Goal: Check status: Check status

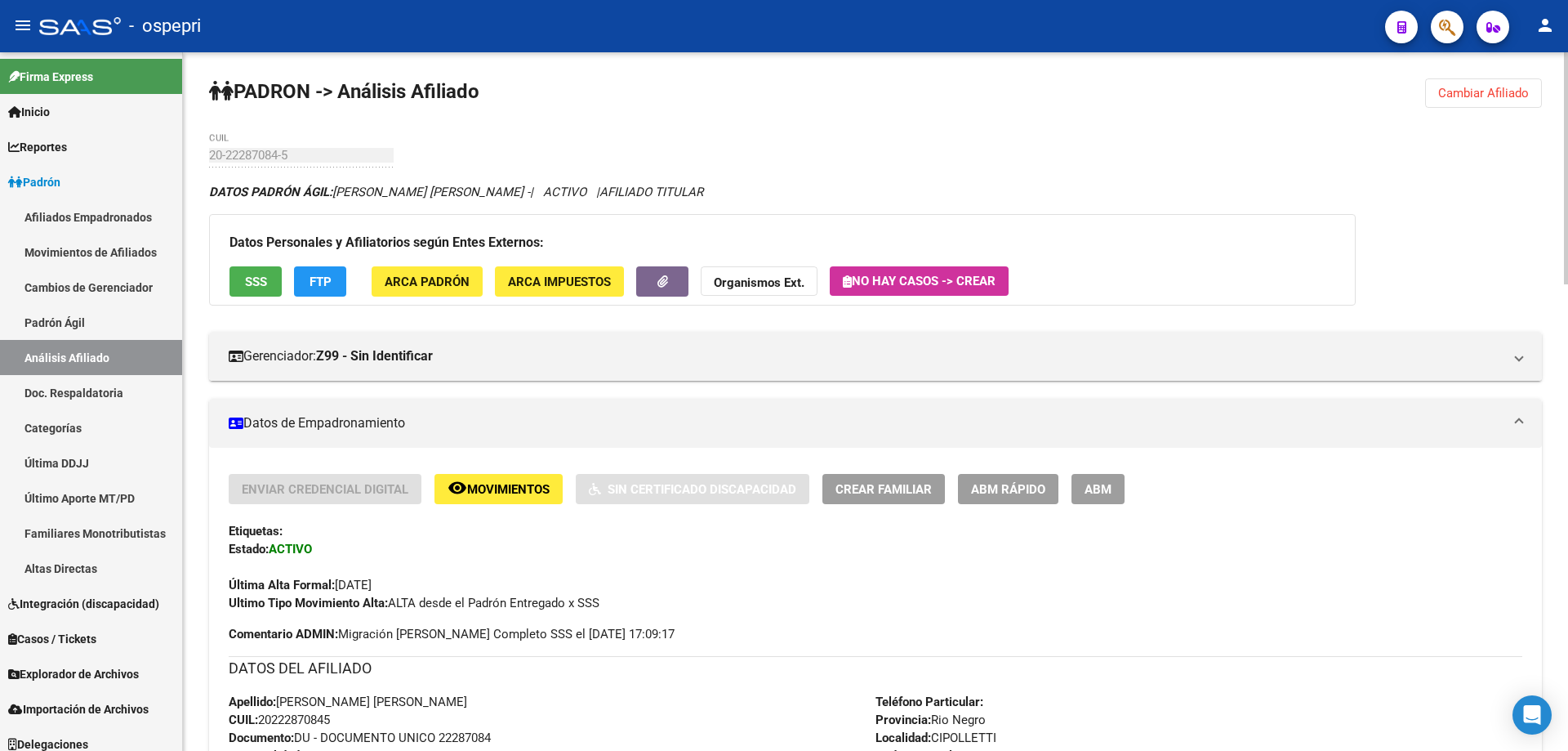
click at [1484, 90] on span "Cambiar Afiliado" at bounding box center [1483, 93] width 91 height 14
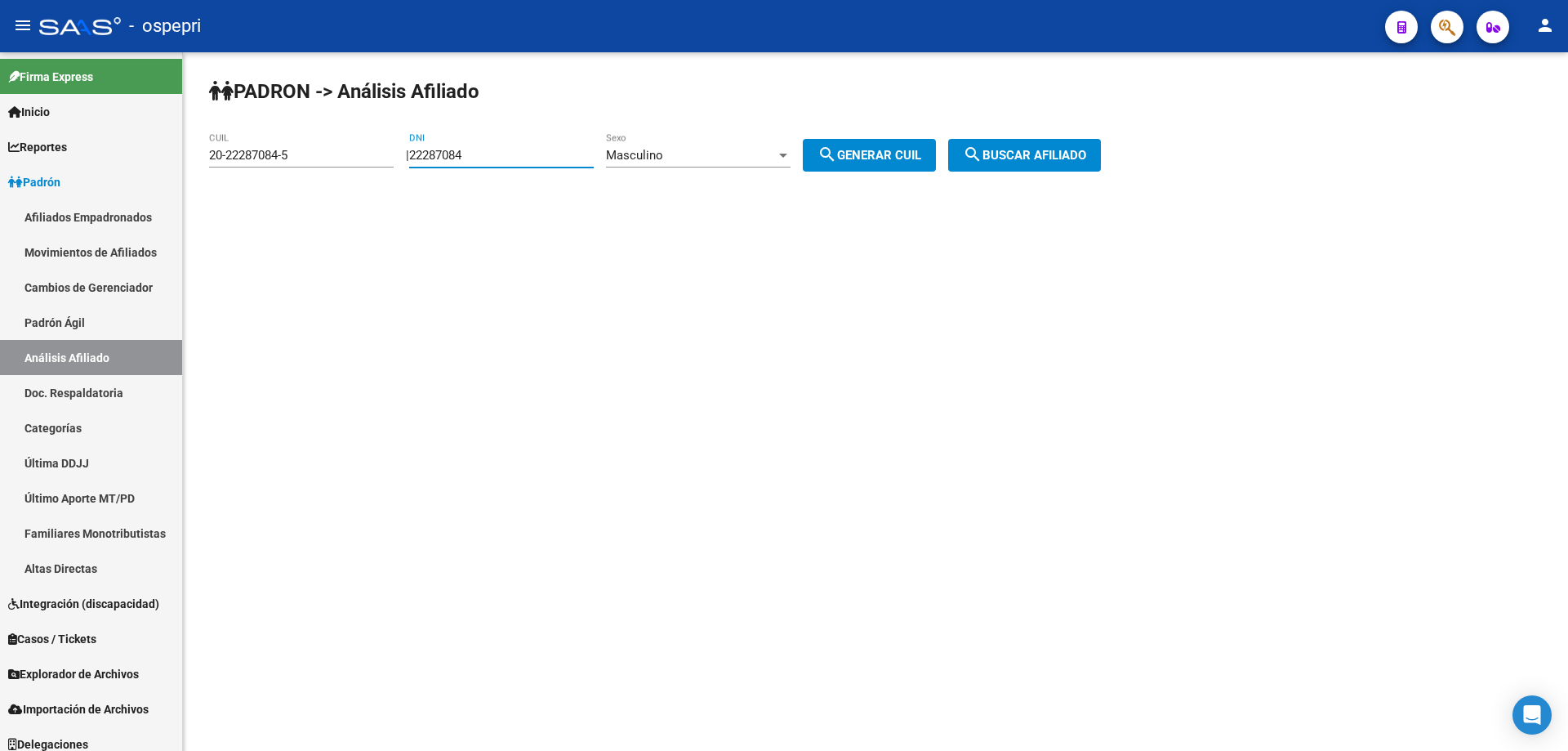
click at [476, 156] on input "22287084" at bounding box center [501, 155] width 184 height 14
paste input "43433887"
type input "43433887"
click at [863, 149] on span "search Generar CUIL" at bounding box center [869, 155] width 103 height 14
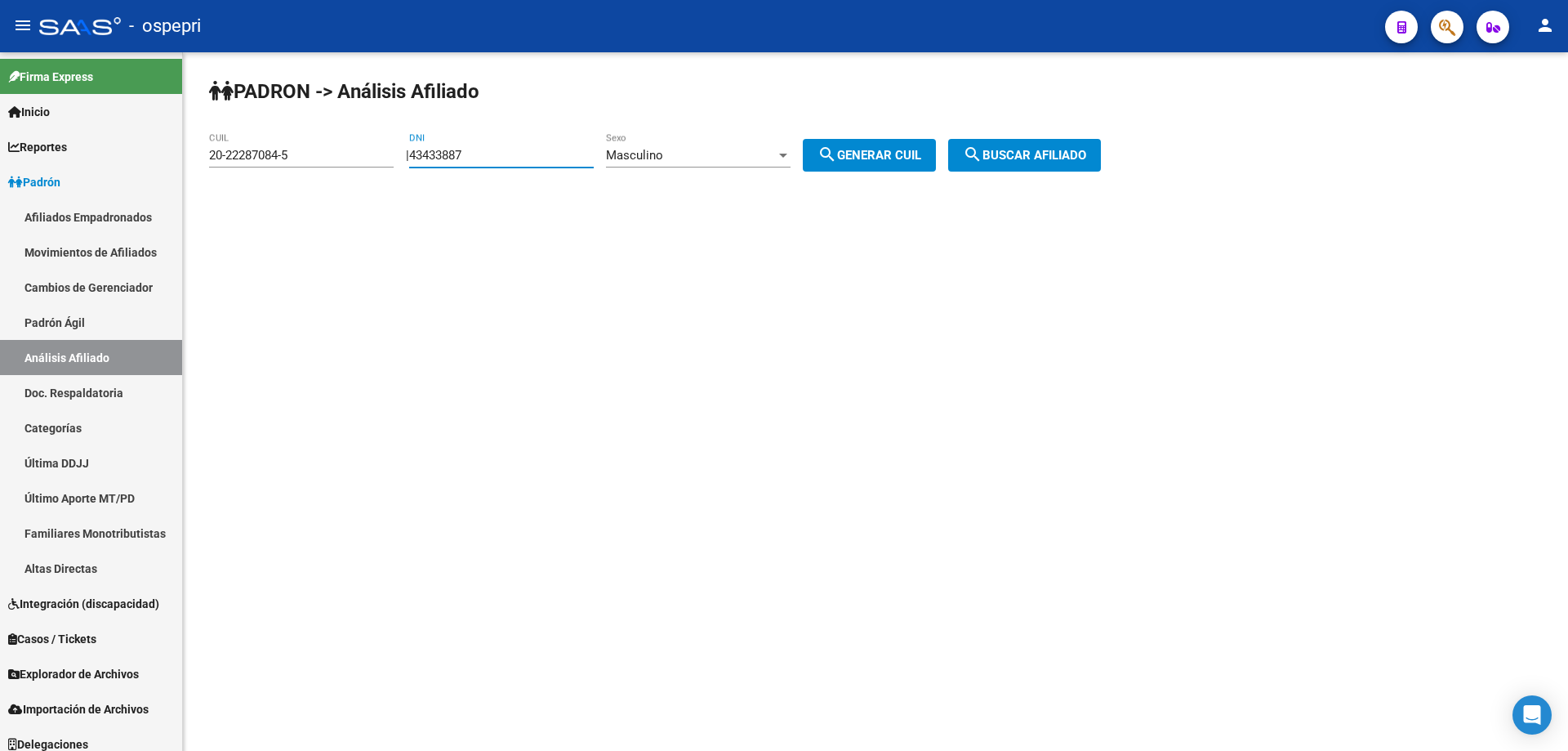
type input "20-43433887-6"
click at [1017, 145] on button "search Buscar afiliado" at bounding box center [1024, 155] width 153 height 32
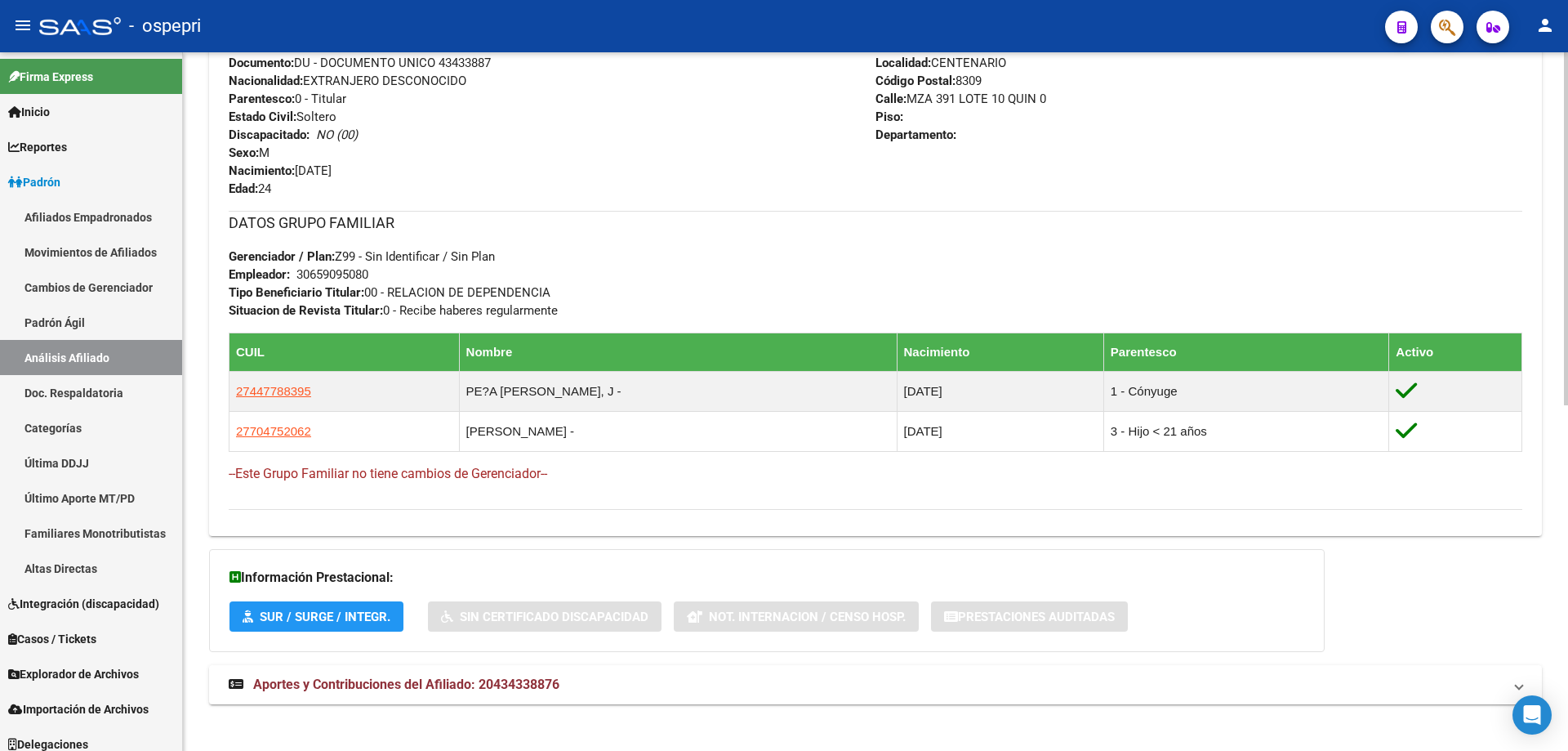
scroll to position [685, 0]
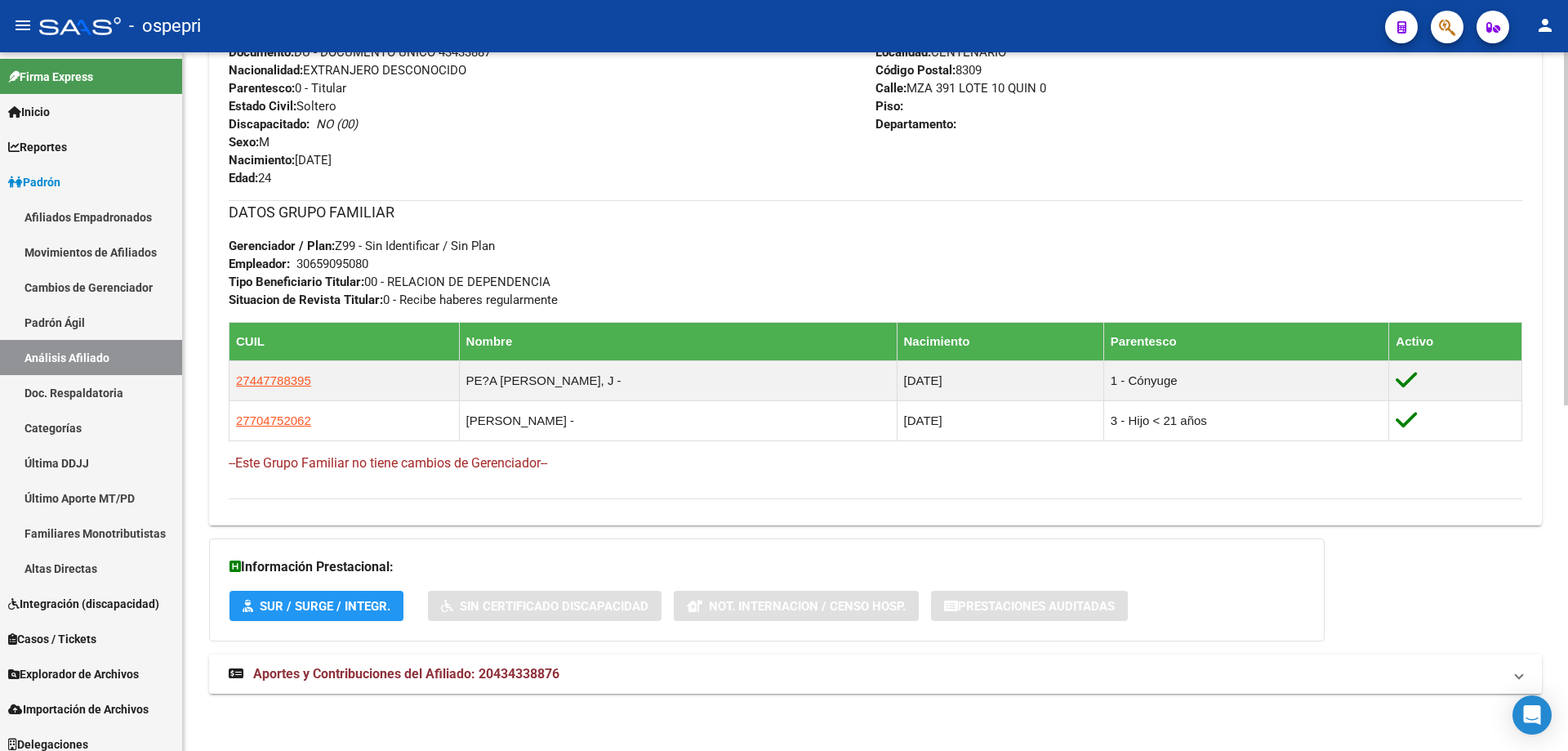
click at [506, 669] on span "Aportes y Contribuciones del Afiliado: 20434338876" at bounding box center [406, 673] width 307 height 15
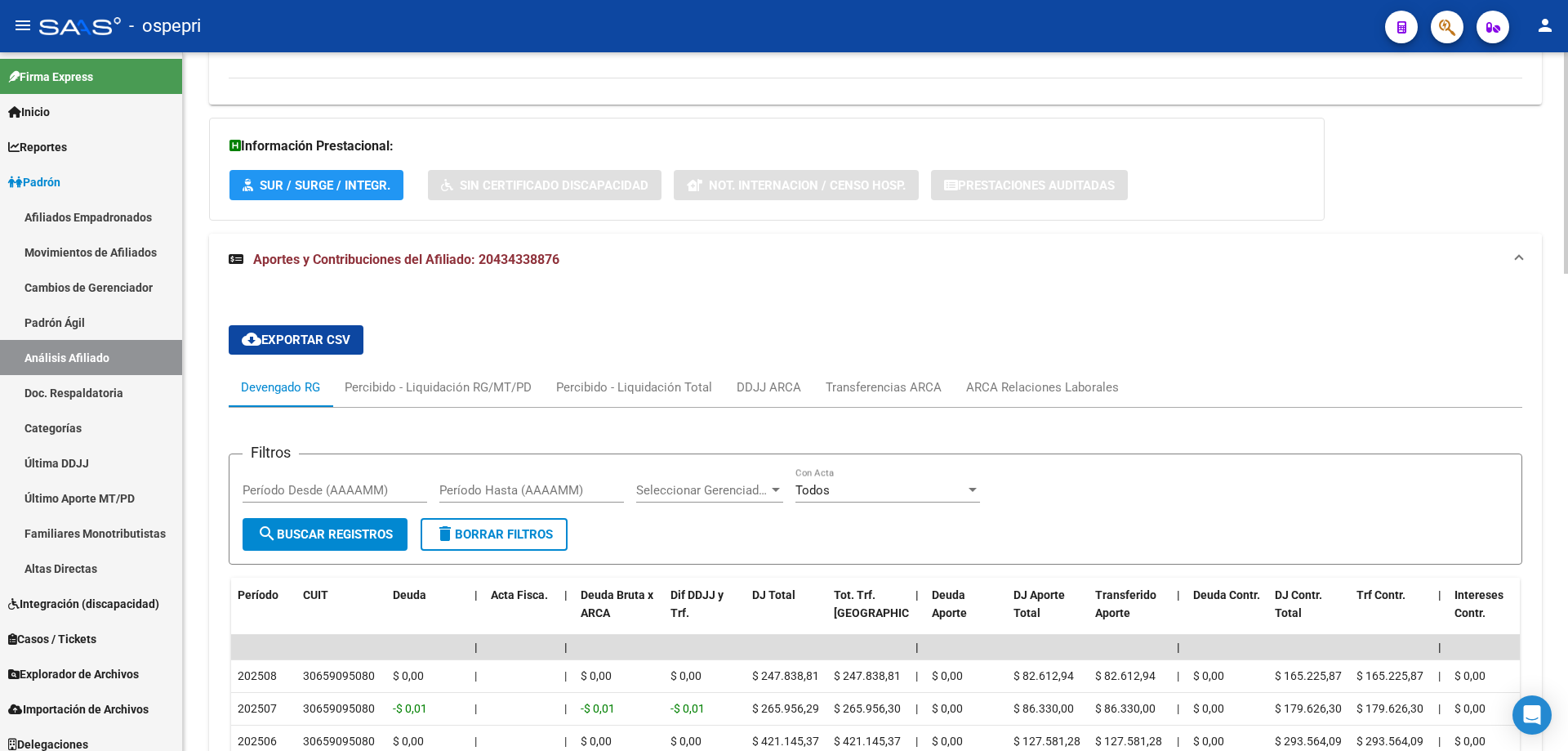
scroll to position [1324, 0]
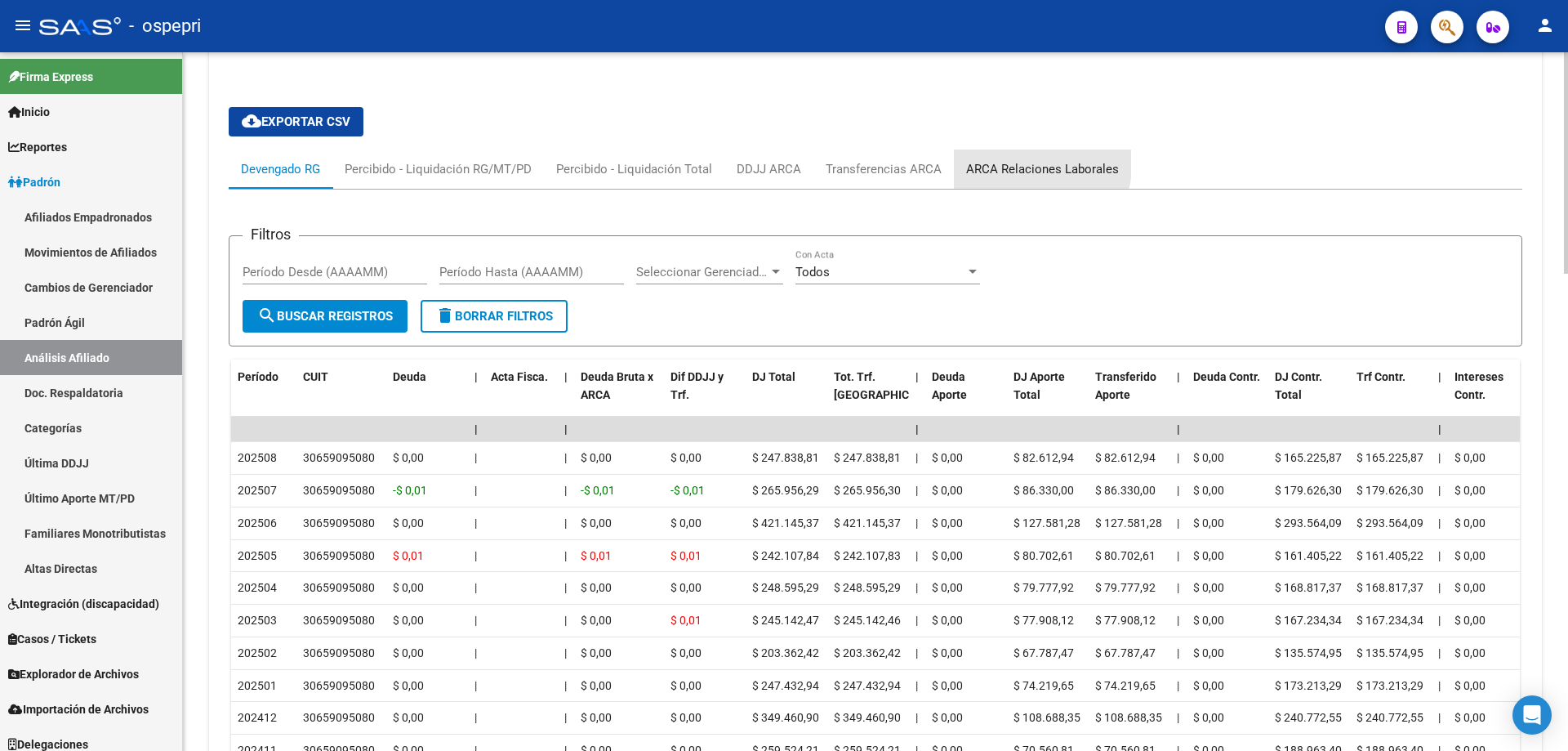
click at [1000, 158] on div "ARCA Relaciones Laborales" at bounding box center [1042, 169] width 177 height 40
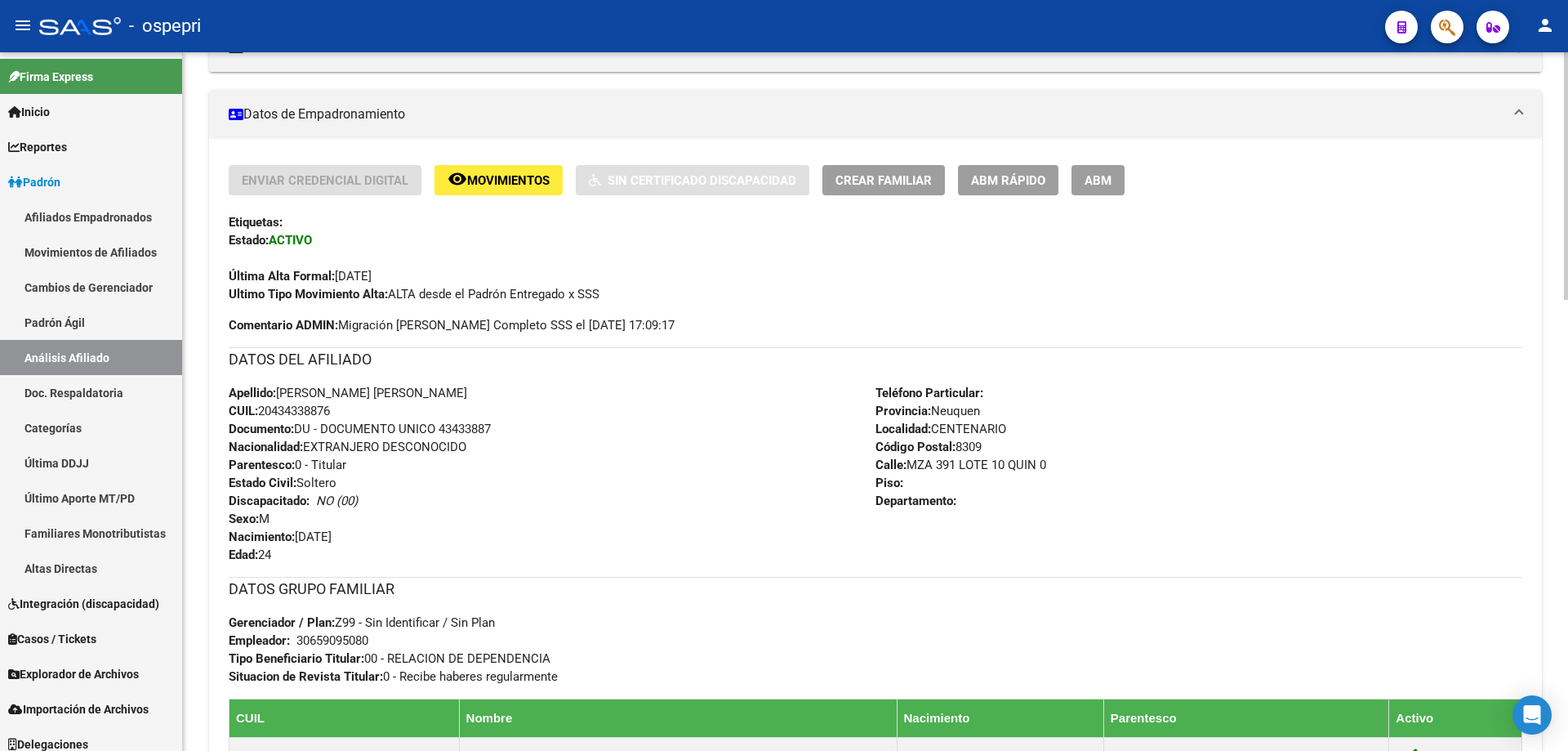
scroll to position [0, 0]
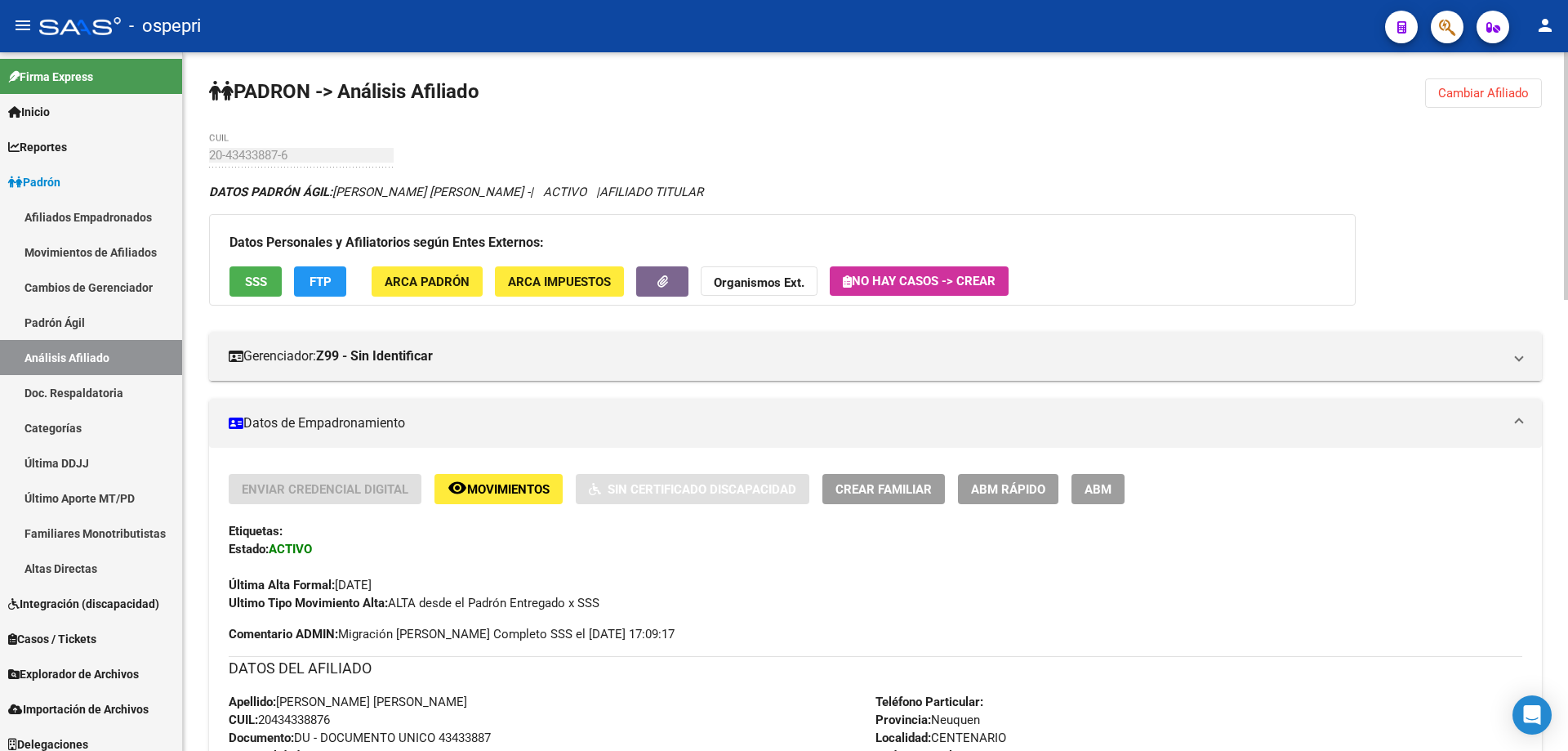
click at [1488, 98] on span "Cambiar Afiliado" at bounding box center [1483, 93] width 91 height 14
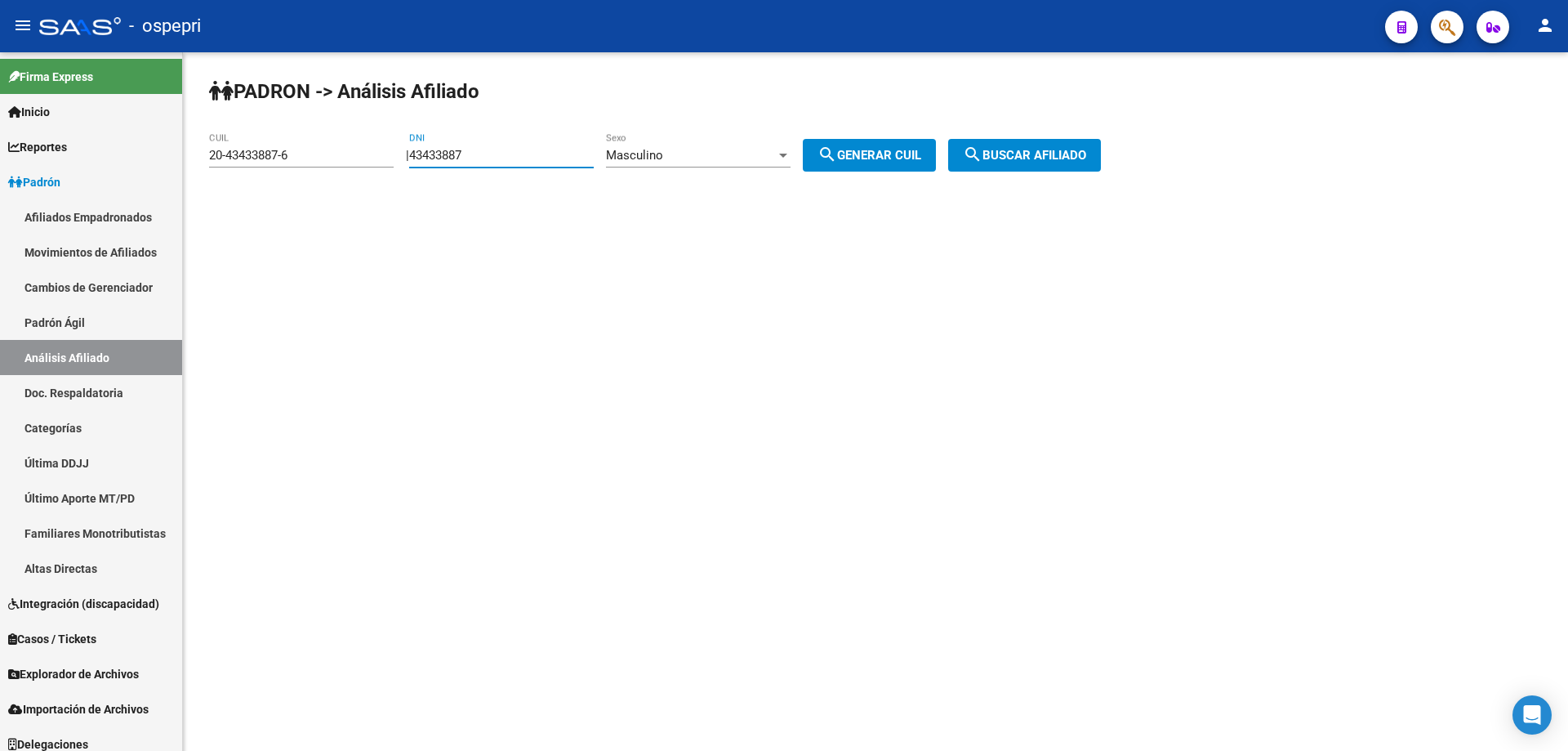
click at [448, 155] on input "43433887" at bounding box center [501, 155] width 184 height 14
paste input "226455"
type input "42264557"
click at [856, 154] on span "search Generar CUIL" at bounding box center [869, 155] width 103 height 14
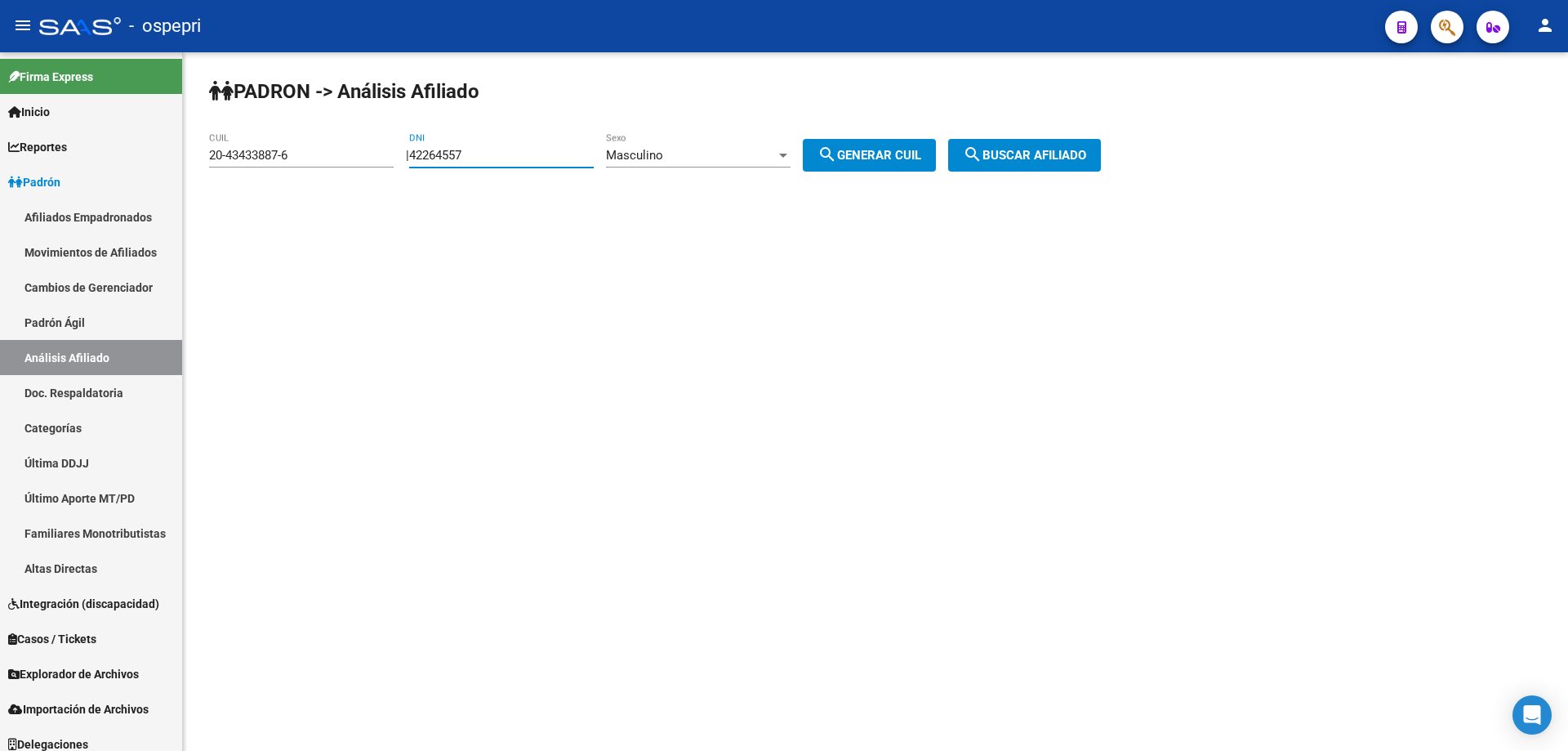
type input "20-42264557-9"
click at [1011, 147] on button "search Buscar afiliado" at bounding box center [1024, 155] width 153 height 32
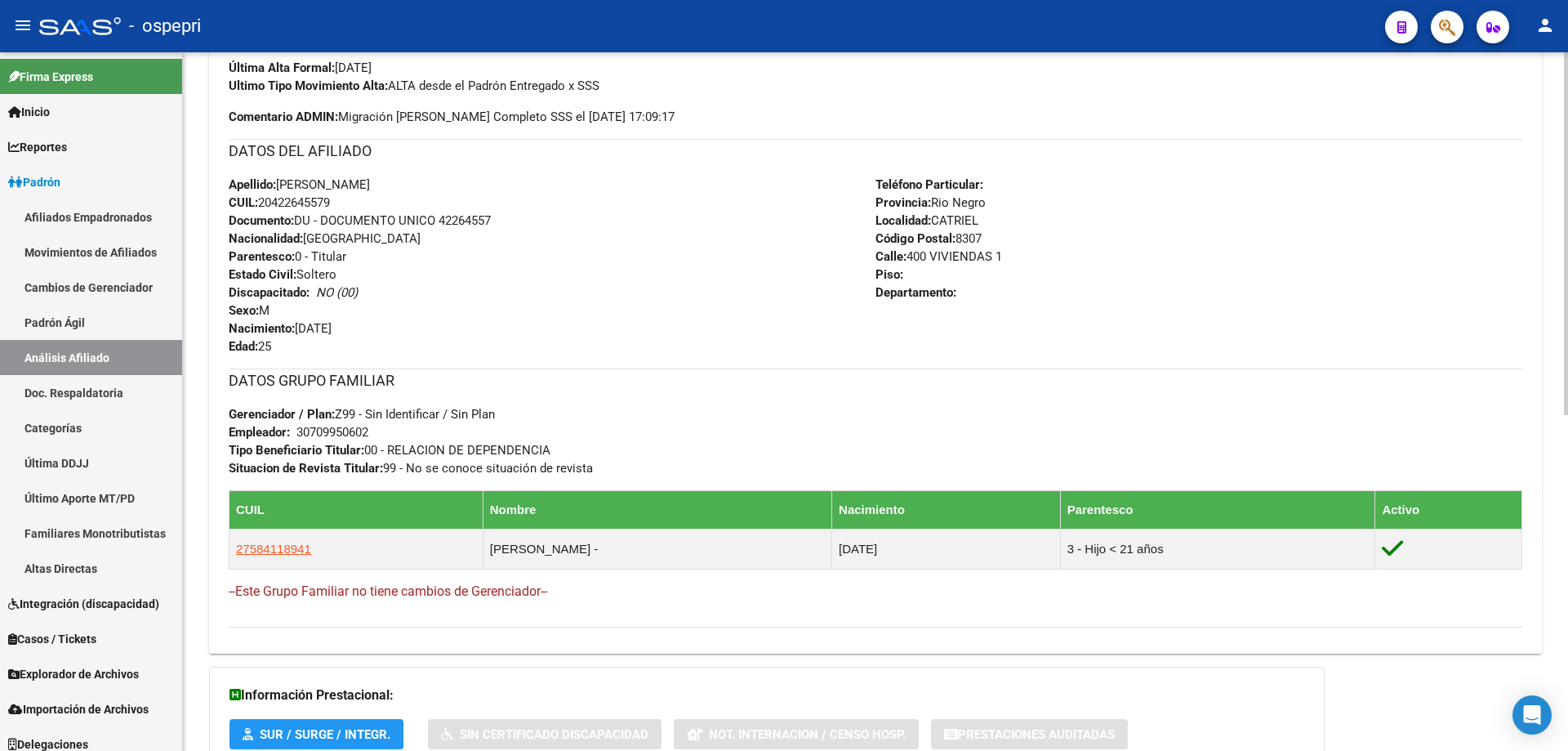
scroll to position [645, 0]
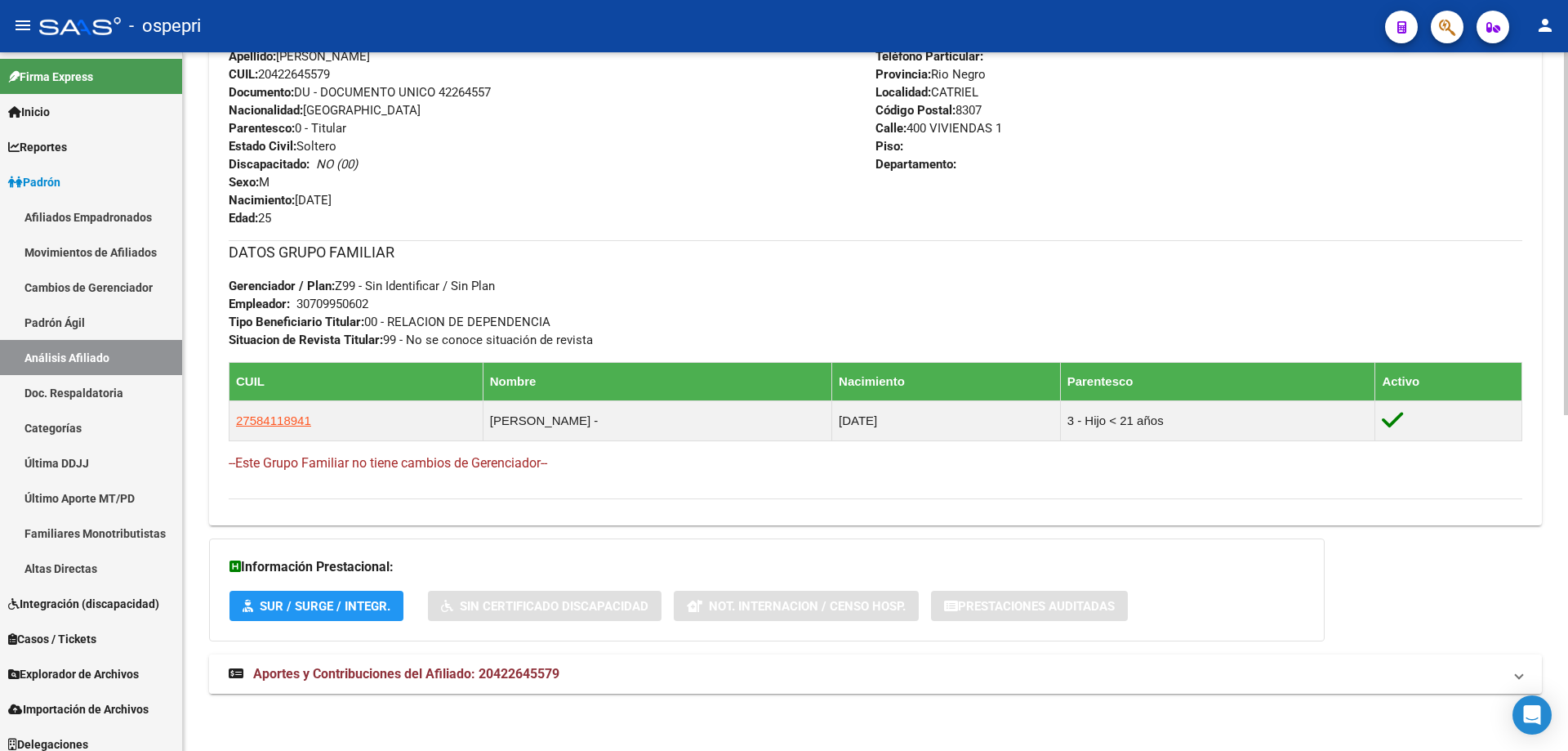
click at [492, 682] on strong "Aportes y Contribuciones del Afiliado: 20422645579" at bounding box center [394, 674] width 331 height 18
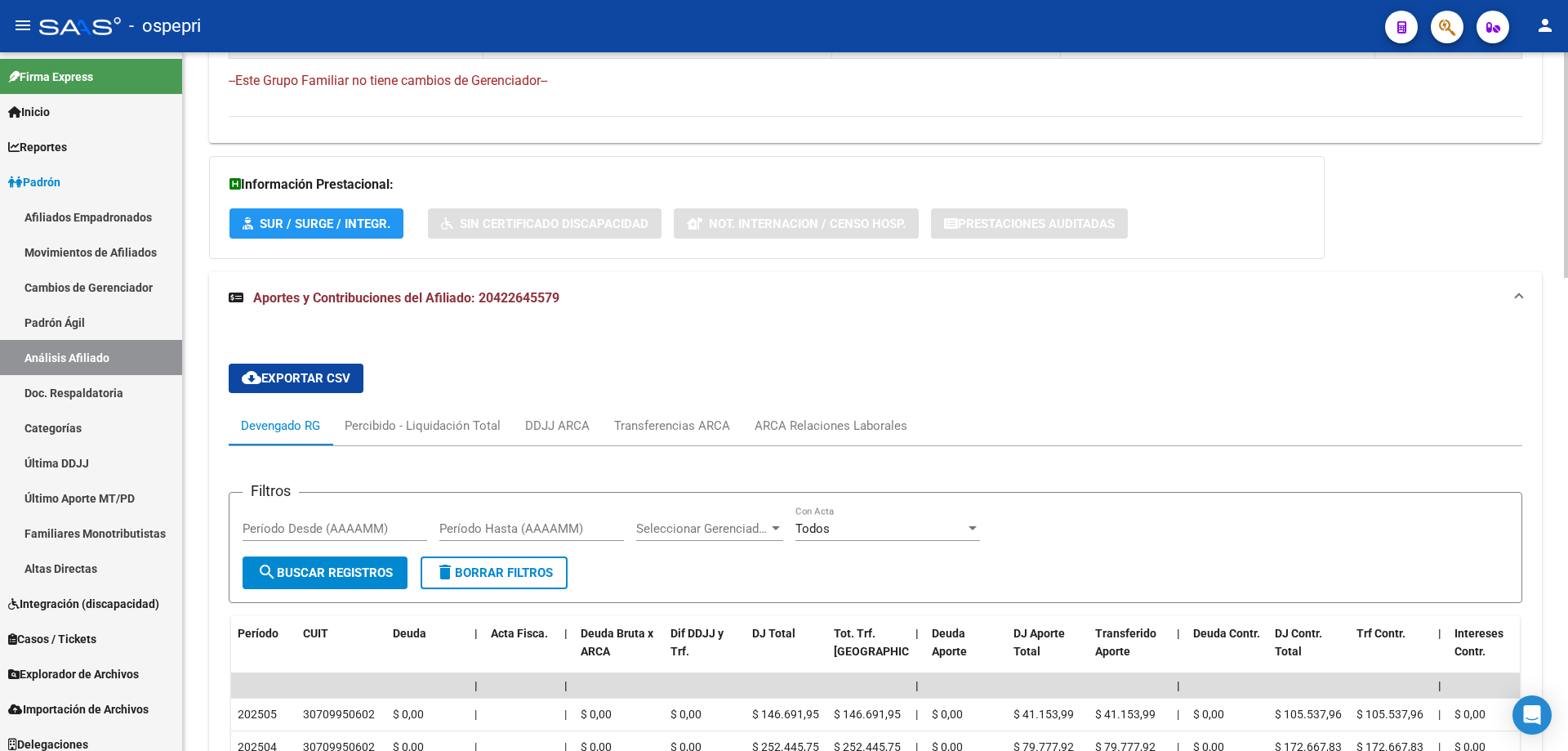
scroll to position [810, 0]
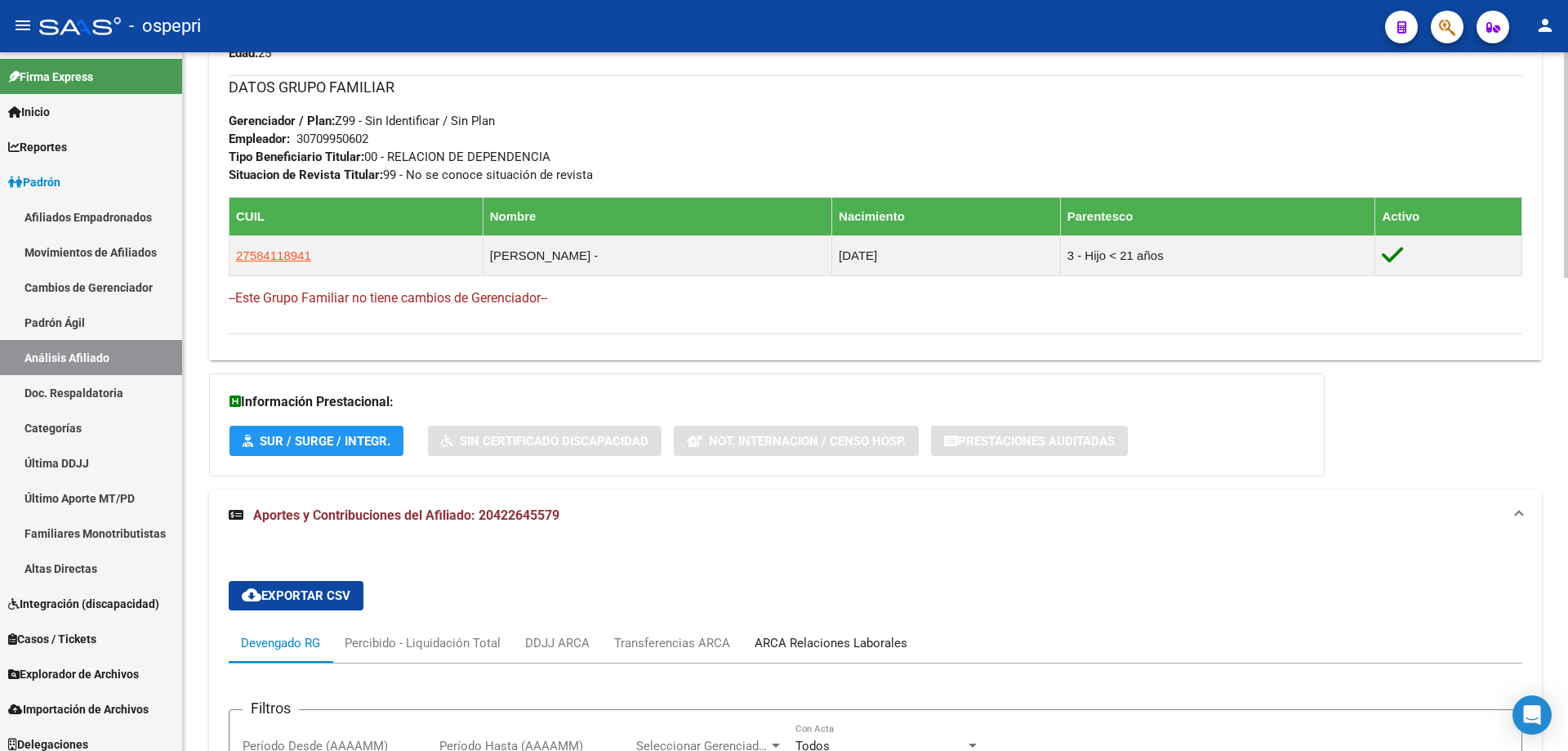
click at [771, 630] on div "ARCA Relaciones Laborales" at bounding box center [830, 643] width 177 height 40
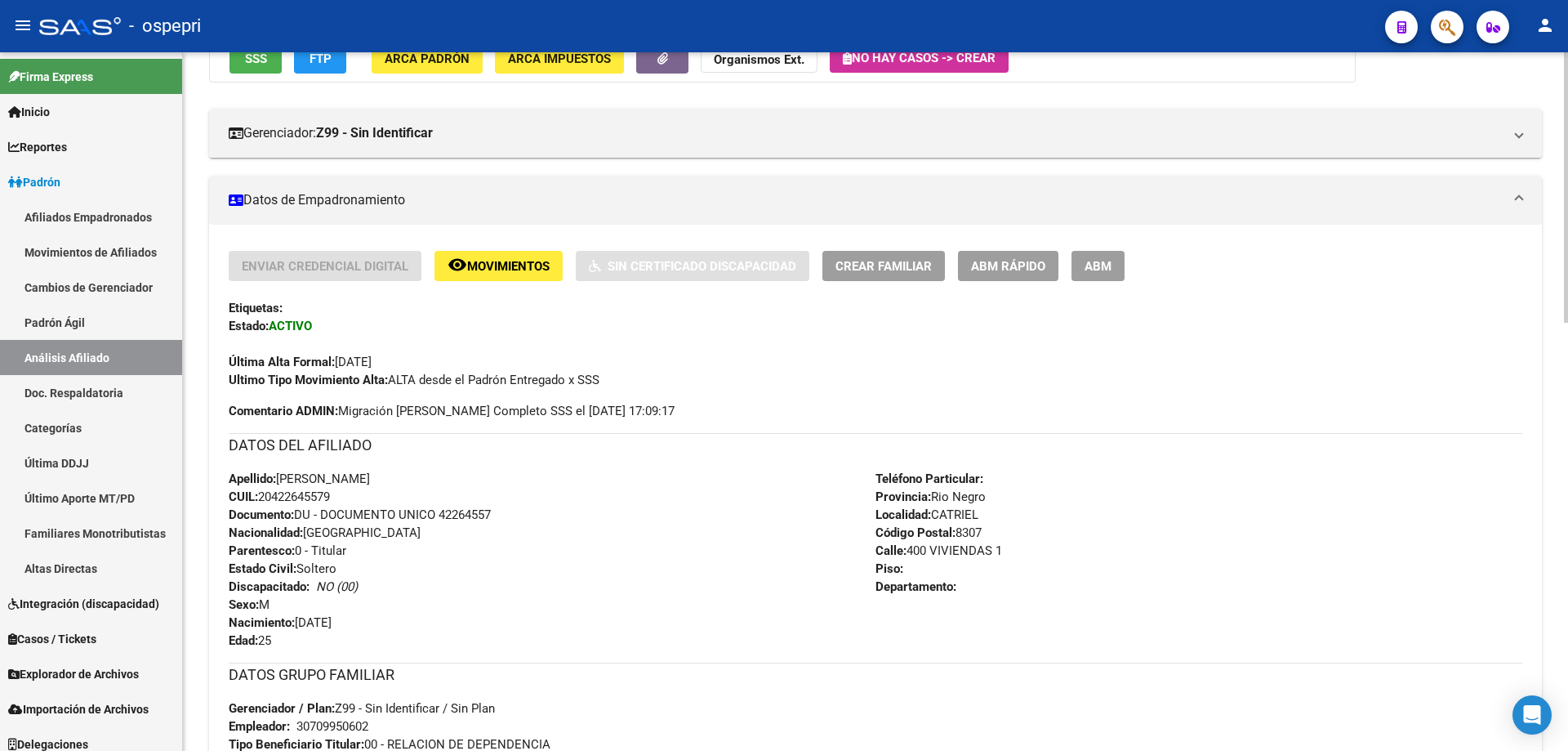
scroll to position [0, 0]
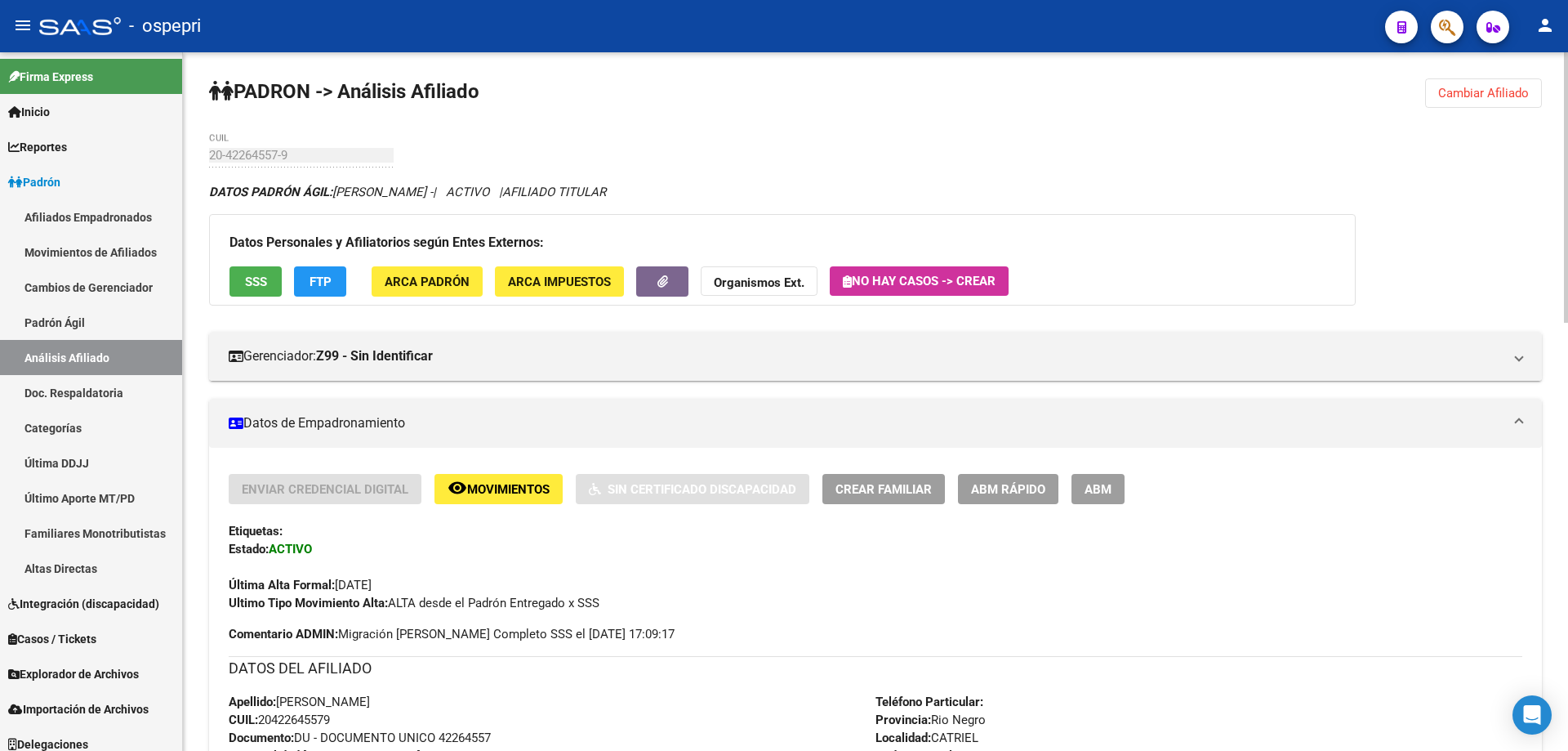
click at [1467, 83] on button "Cambiar Afiliado" at bounding box center [1483, 93] width 117 height 30
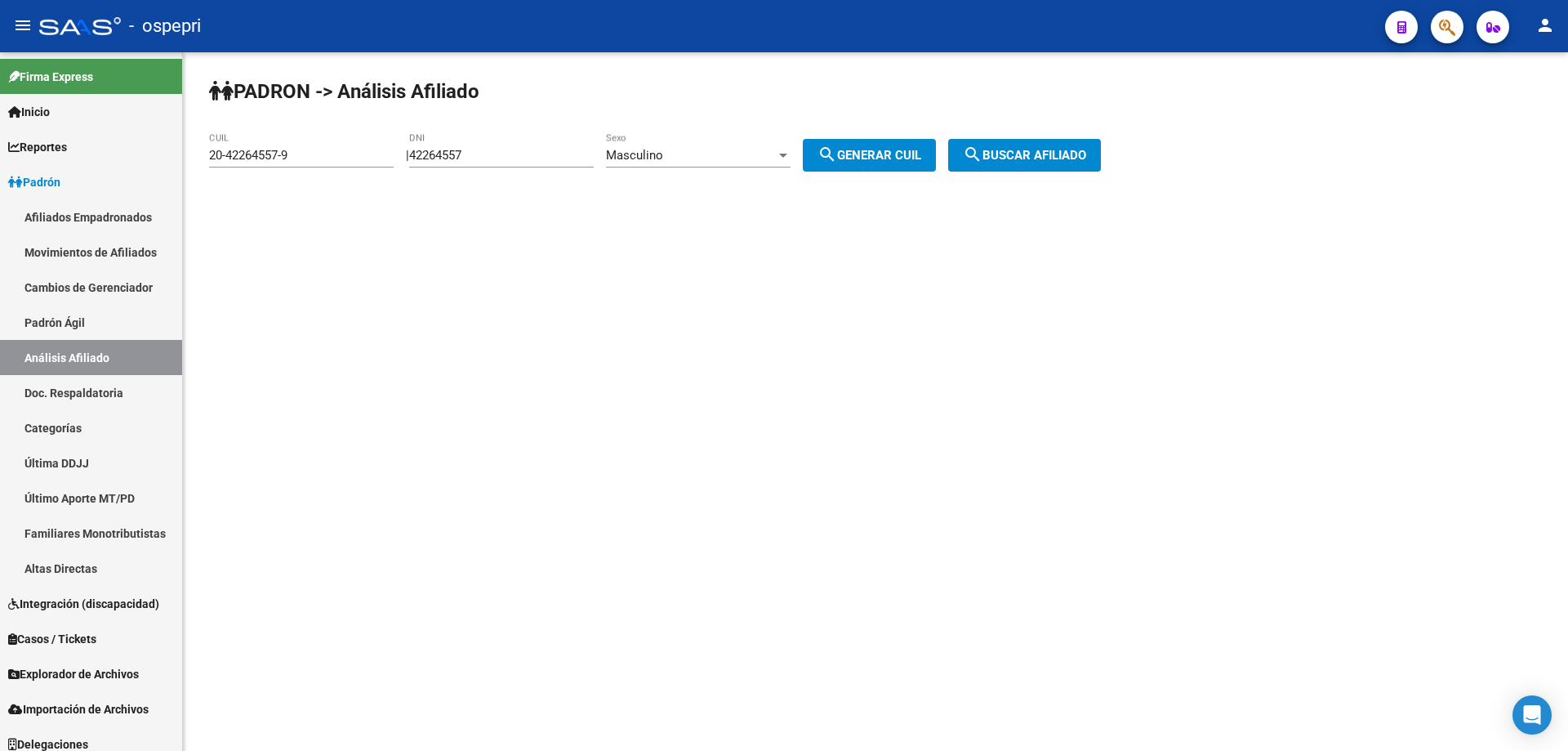
click at [448, 150] on input "42264557" at bounding box center [501, 155] width 184 height 14
paste input "39128769"
type input "39128769"
click at [876, 156] on span "search Generar CUIL" at bounding box center [869, 155] width 103 height 14
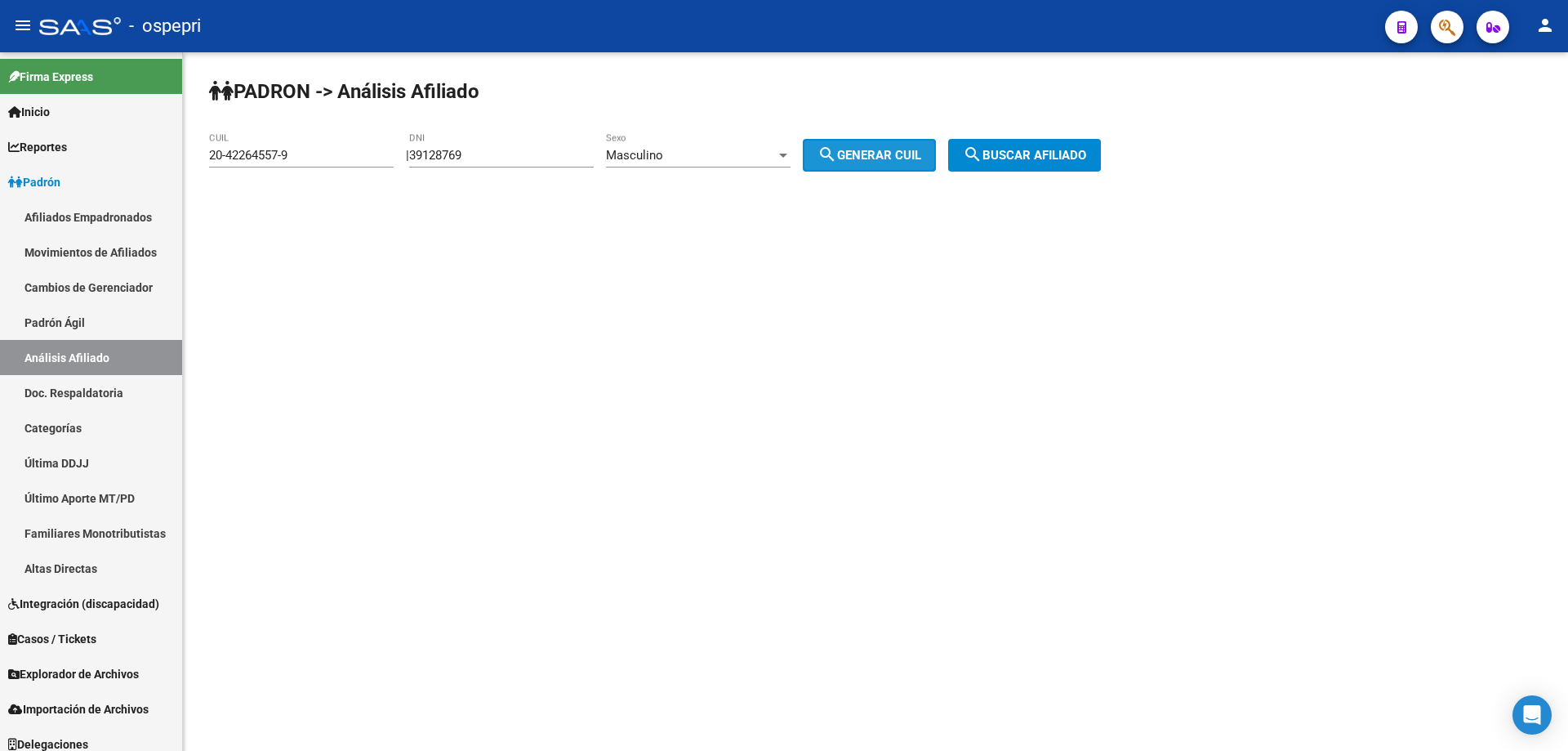
type input "20-39128769-5"
click at [1015, 151] on span "search Buscar afiliado" at bounding box center [1024, 155] width 123 height 14
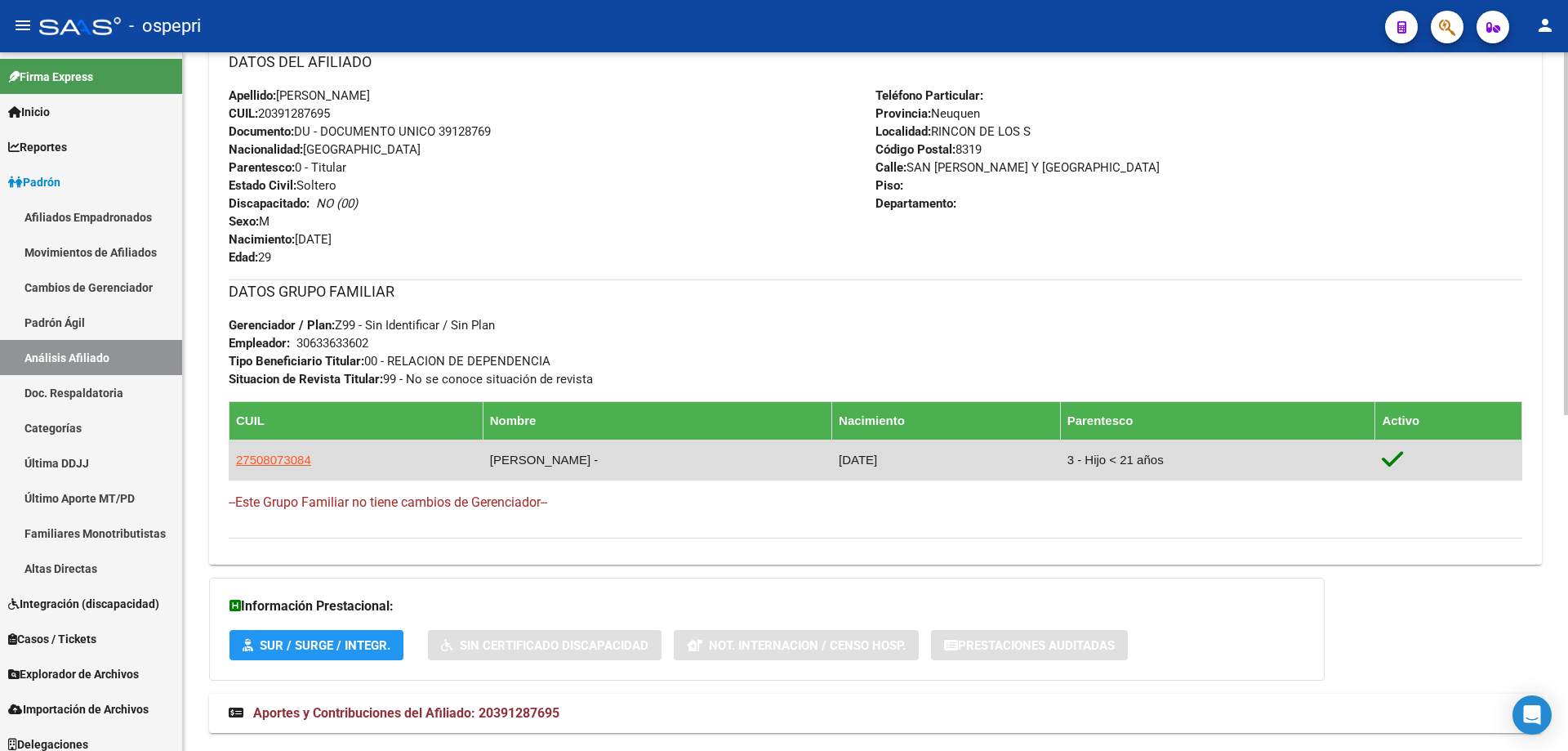
scroll to position [645, 0]
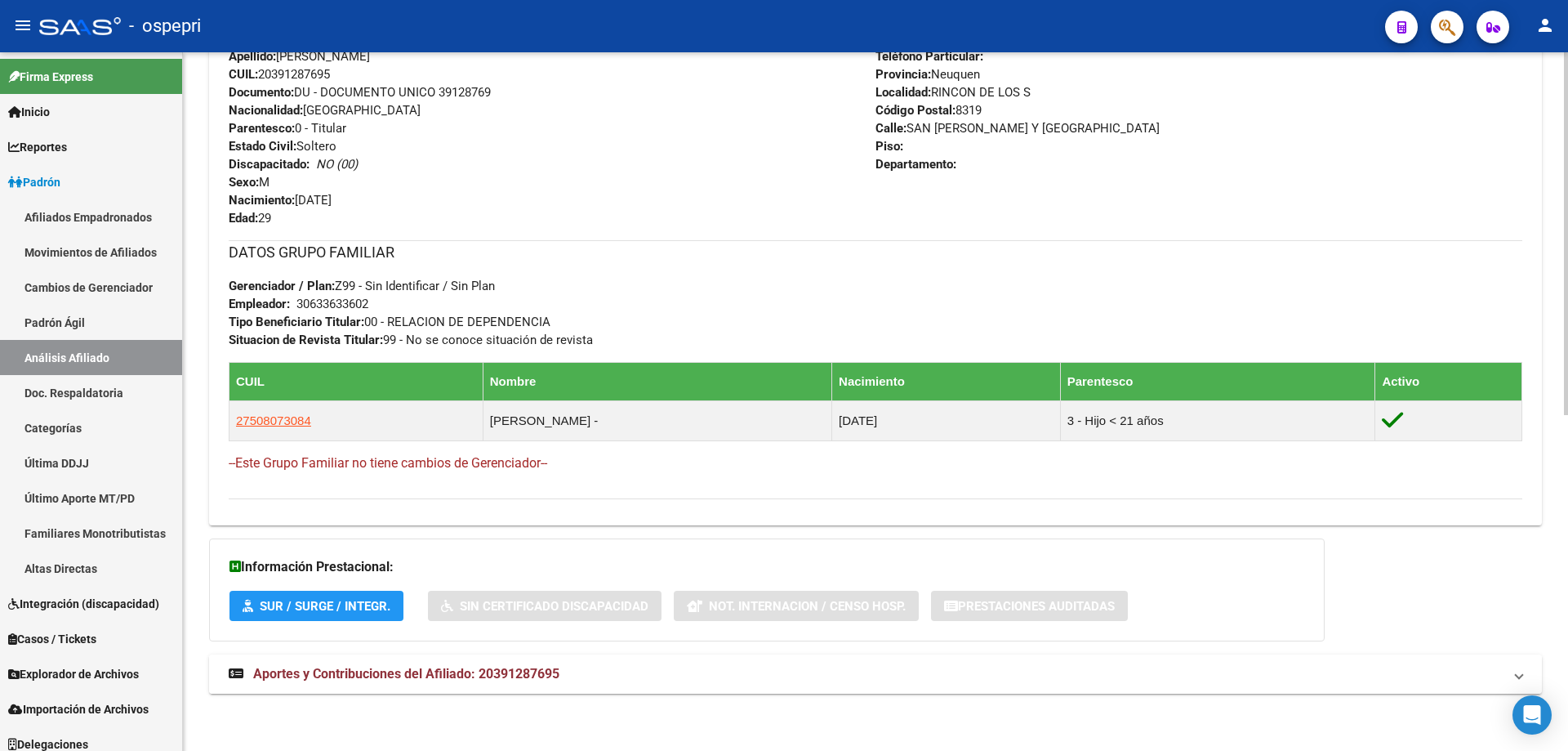
click at [556, 675] on span "Aportes y Contribuciones del Afiliado: 20391287695" at bounding box center [406, 673] width 307 height 15
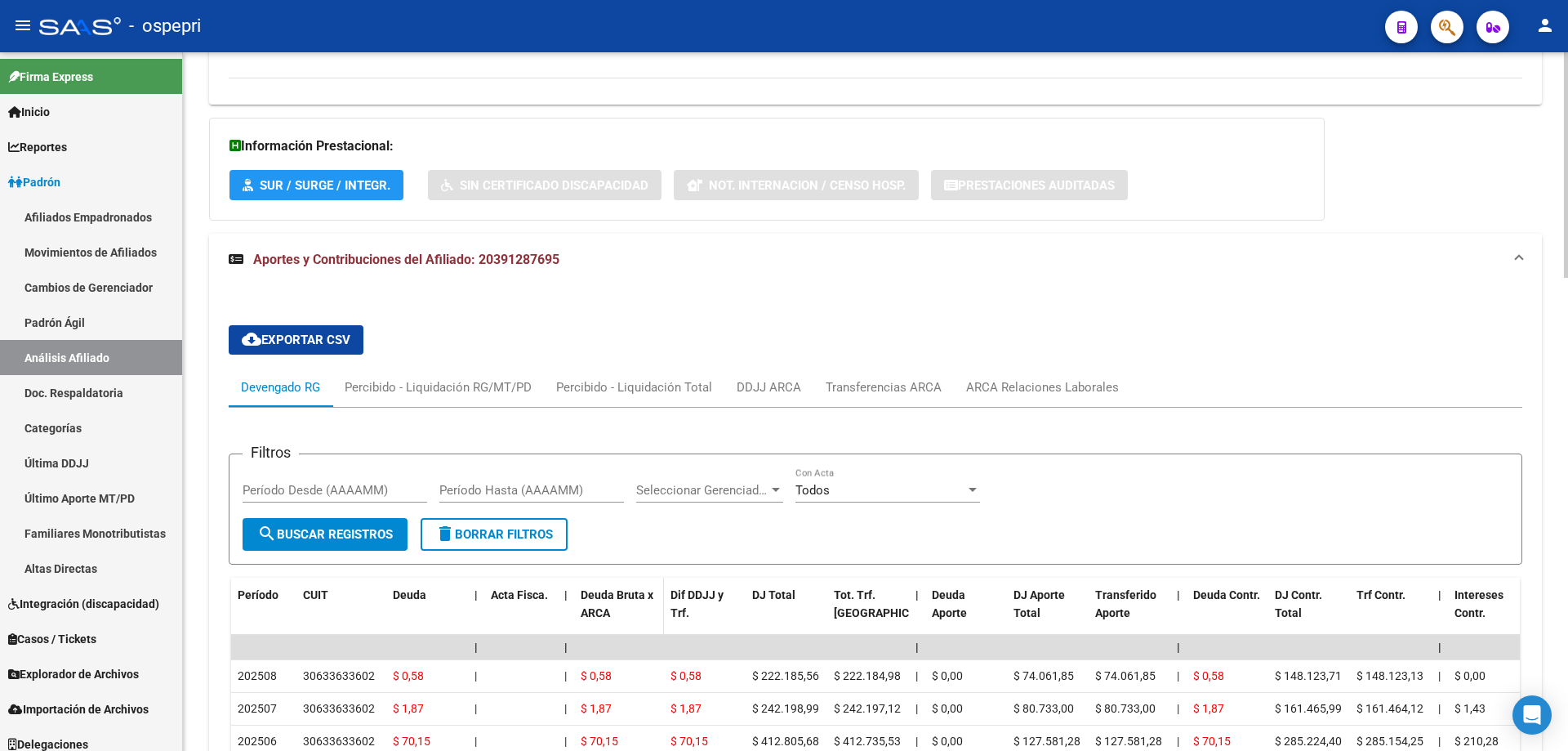
scroll to position [1463, 0]
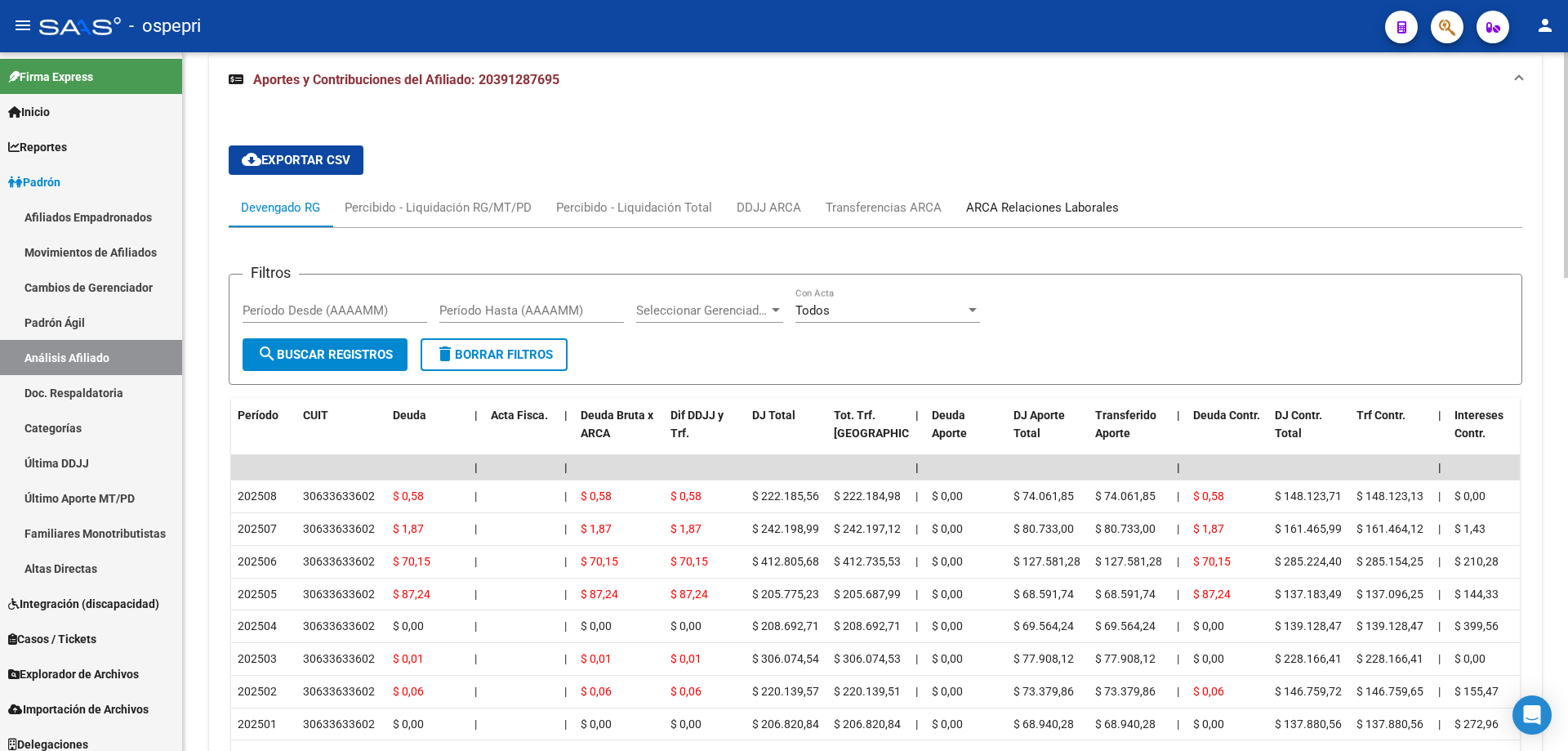
click at [1029, 208] on div "ARCA Relaciones Laborales" at bounding box center [1042, 208] width 153 height 18
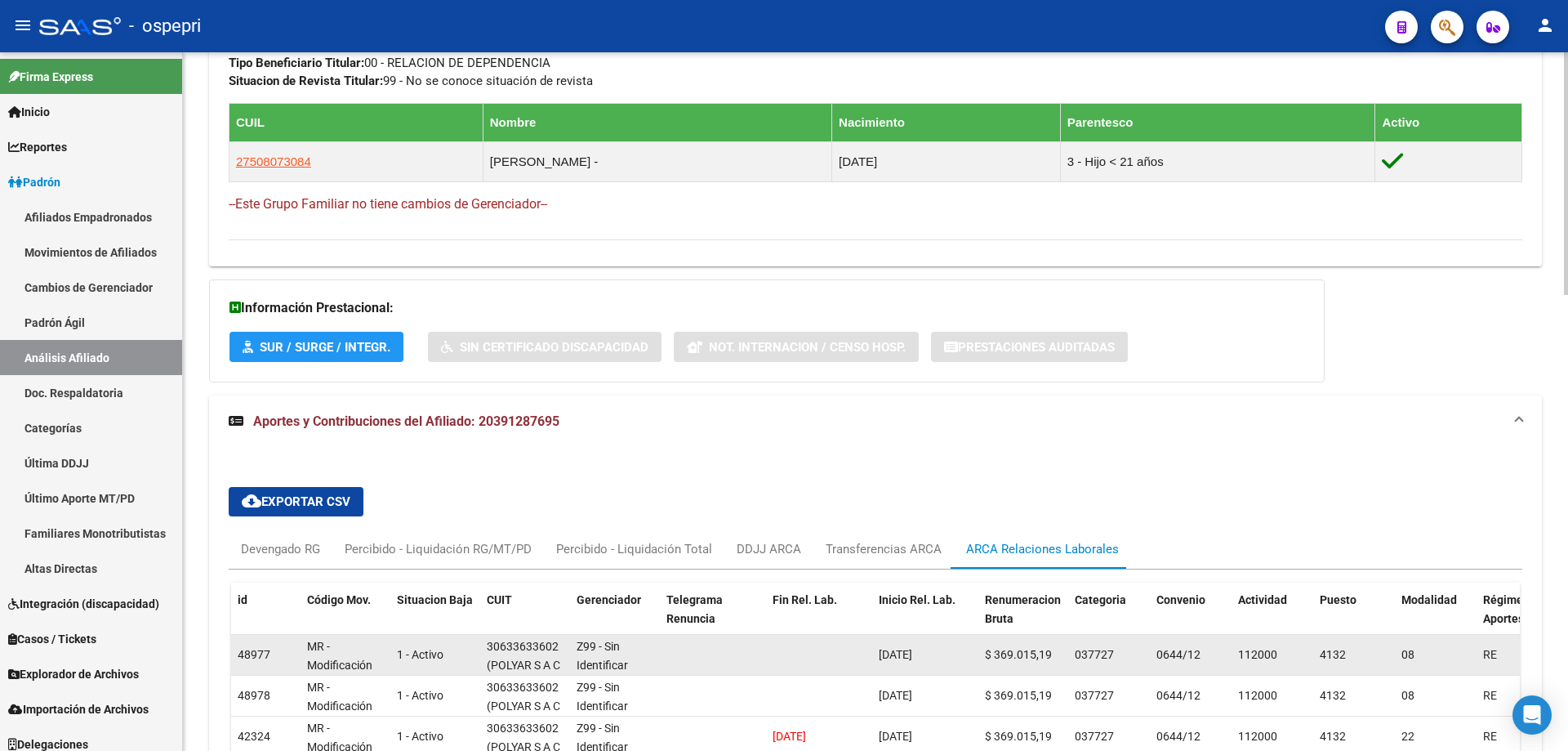
scroll to position [1246, 0]
